Goal: Find specific page/section: Find specific page/section

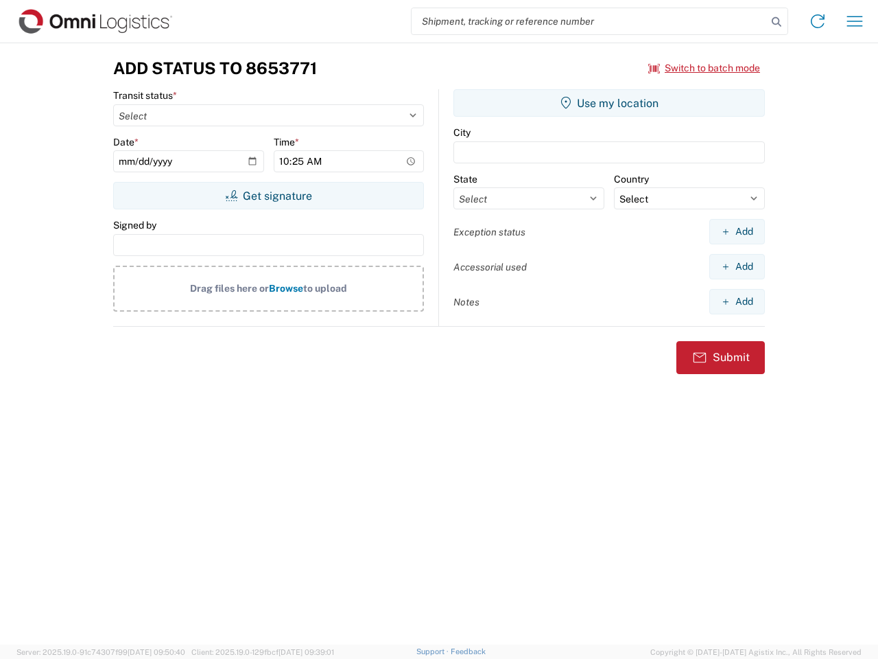
click at [589, 21] on input "search" at bounding box center [589, 21] width 355 height 26
click at [777, 22] on icon at bounding box center [776, 21] width 19 height 19
click at [818, 21] on icon at bounding box center [818, 21] width 22 height 22
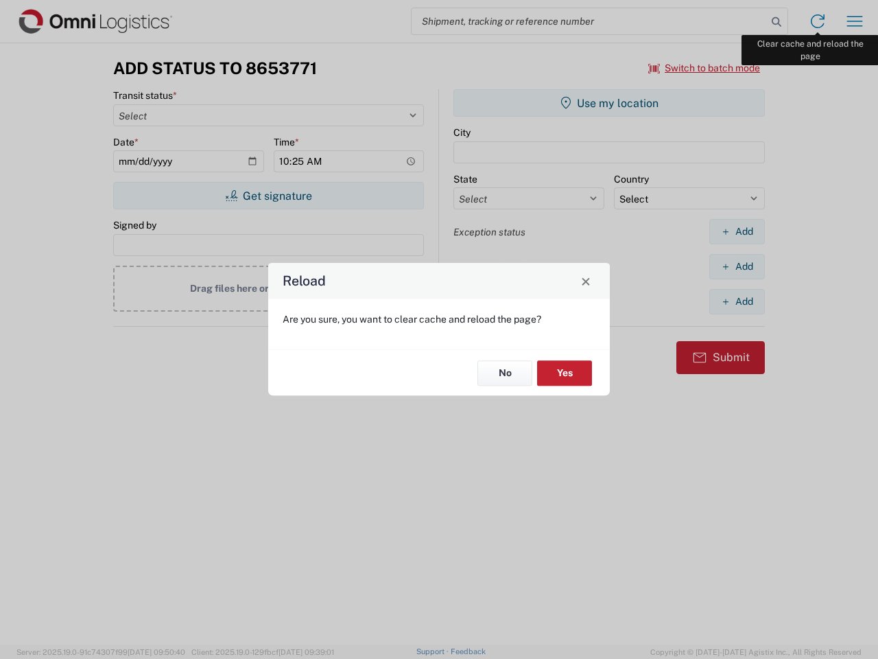
click at [855, 21] on div "Reload Are you sure, you want to clear cache and reload the page? No Yes" at bounding box center [439, 329] width 878 height 659
click at [705, 68] on div "Reload Are you sure, you want to clear cache and reload the page? No Yes" at bounding box center [439, 329] width 878 height 659
click at [268, 196] on div "Reload Are you sure, you want to clear cache and reload the page? No Yes" at bounding box center [439, 329] width 878 height 659
click at [609, 103] on div "Reload Are you sure, you want to clear cache and reload the page? No Yes" at bounding box center [439, 329] width 878 height 659
click at [737, 231] on div "Reload Are you sure, you want to clear cache and reload the page? No Yes" at bounding box center [439, 329] width 878 height 659
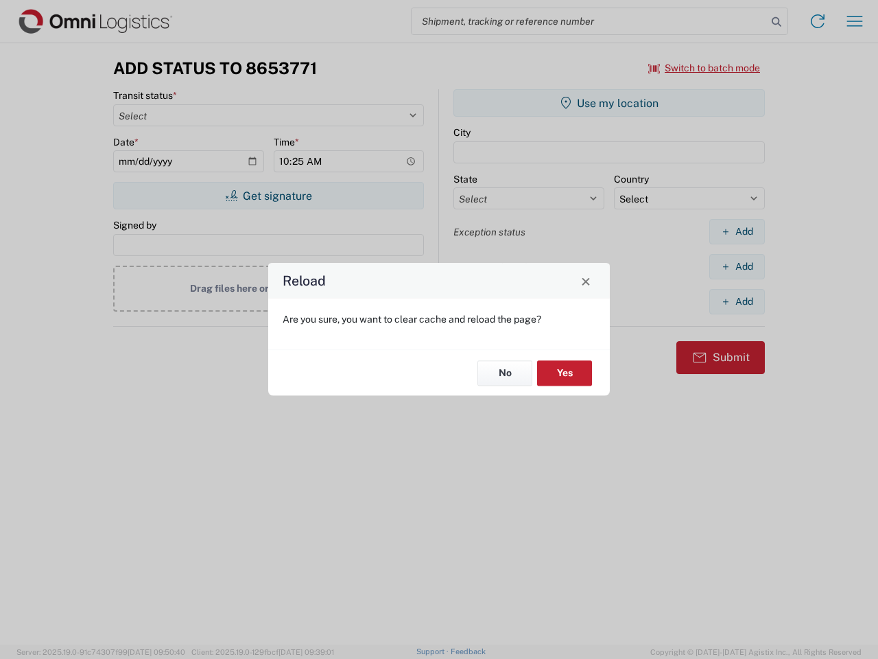
click at [737, 266] on div "Reload Are you sure, you want to clear cache and reload the page? No Yes" at bounding box center [439, 329] width 878 height 659
click at [737, 301] on div "Reload Are you sure, you want to clear cache and reload the page? No Yes" at bounding box center [439, 329] width 878 height 659
